Goal: Connect with others: Connect with others

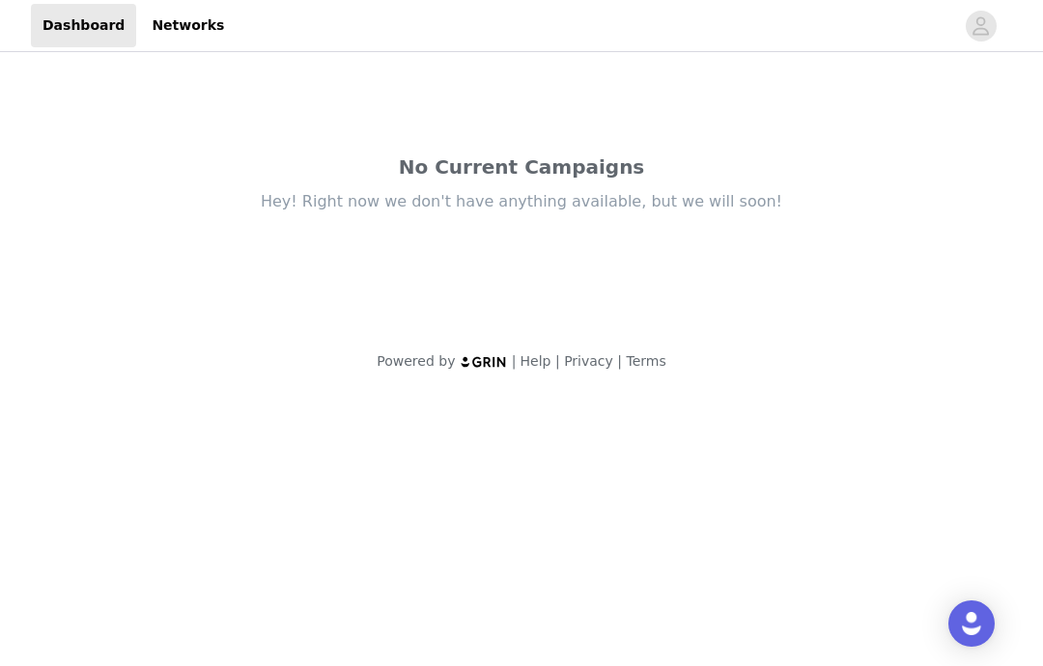
click at [154, 18] on link "Networks" at bounding box center [188, 25] width 96 height 43
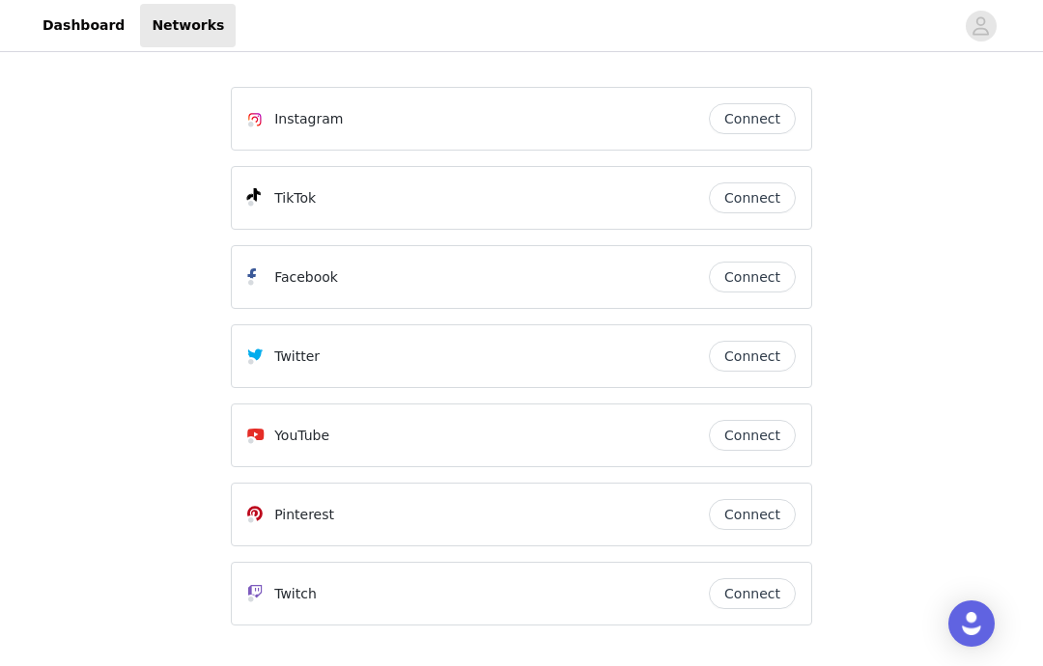
click at [780, 439] on button "Connect" at bounding box center [752, 435] width 87 height 31
click at [996, 22] on span "button" at bounding box center [981, 26] width 31 height 31
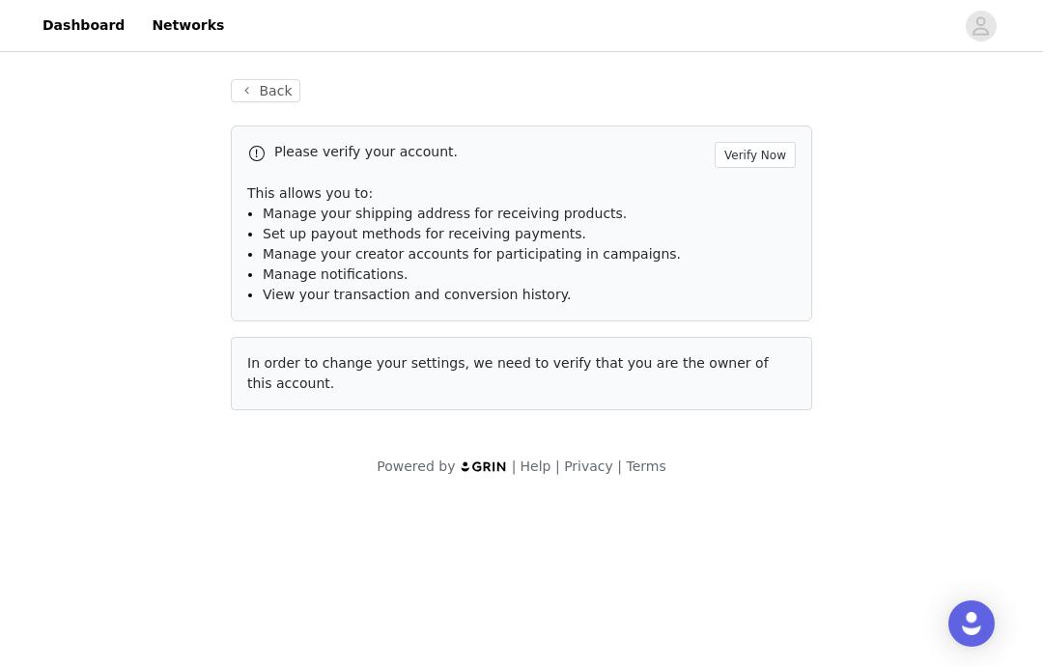
click at [979, 35] on icon "avatar" at bounding box center [982, 25] width 16 height 18
click at [71, 38] on link "Dashboard" at bounding box center [83, 25] width 105 height 43
